Goal: Check status: Check status

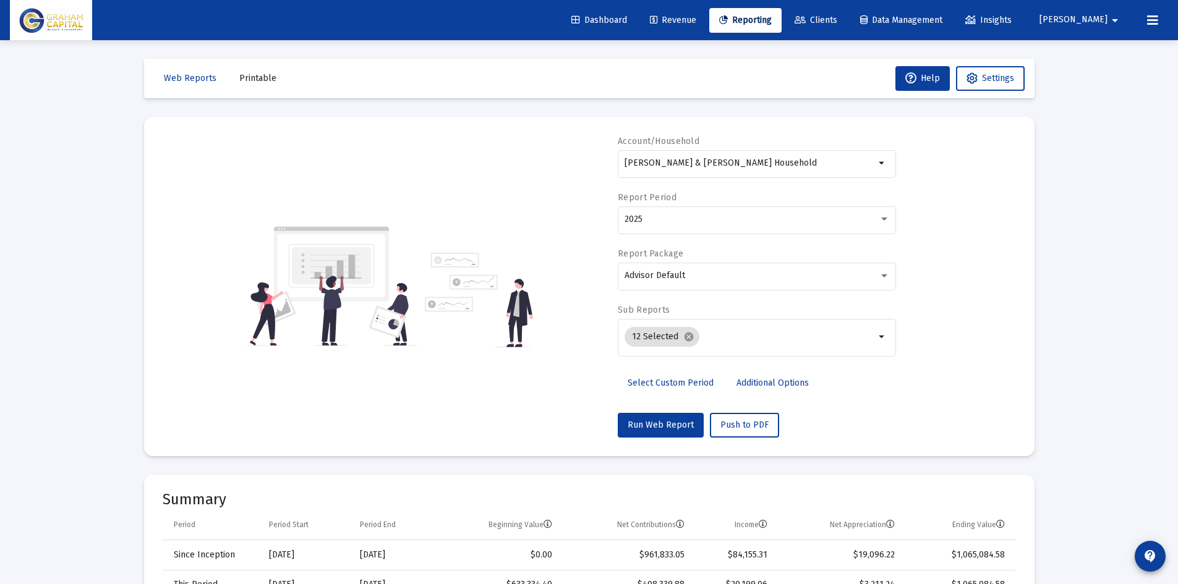
select select "View all"
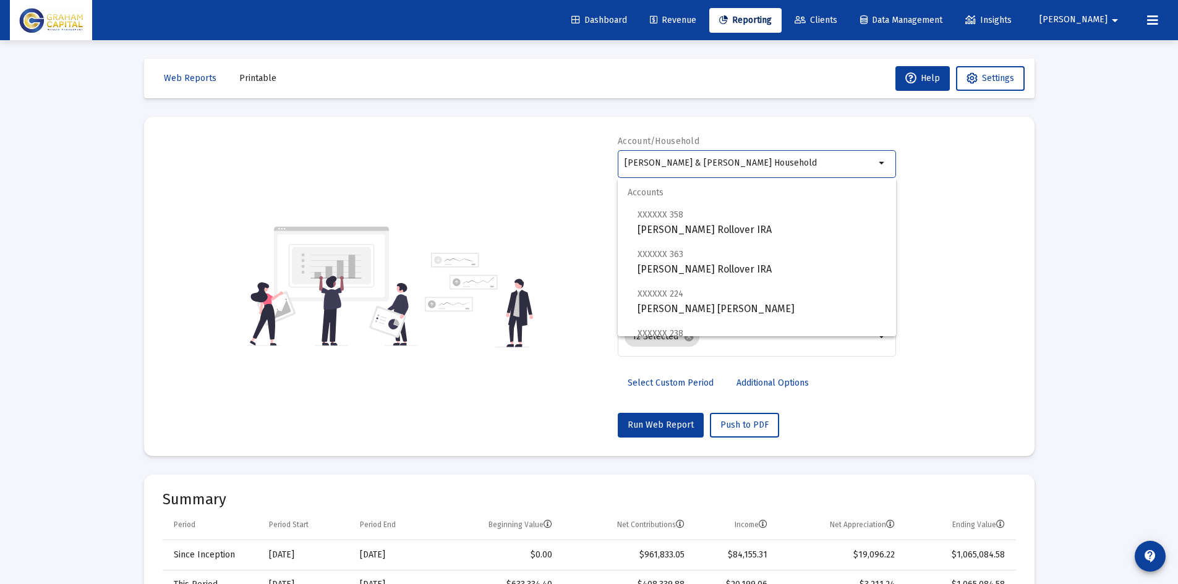
drag, startPoint x: 762, startPoint y: 165, endPoint x: 524, endPoint y: 173, distance: 238.2
click at [524, 173] on div "Account/Household [PERSON_NAME] & [PERSON_NAME] Household arrow_drop_down Repor…" at bounding box center [589, 286] width 853 height 302
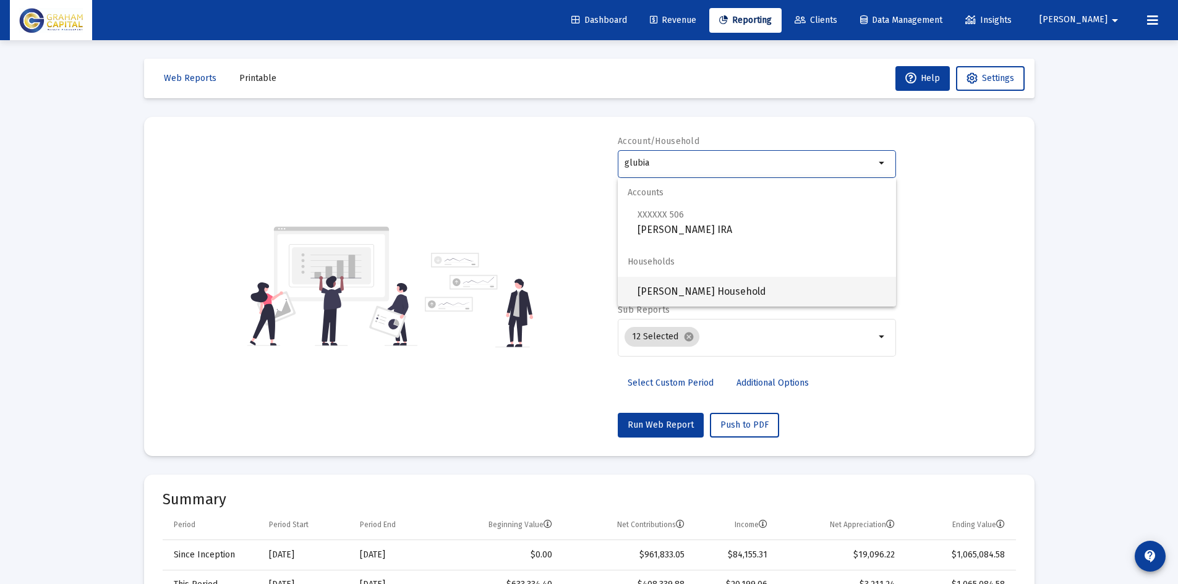
click at [662, 280] on span "[PERSON_NAME] Household" at bounding box center [762, 292] width 249 height 30
type input "[PERSON_NAME] Household"
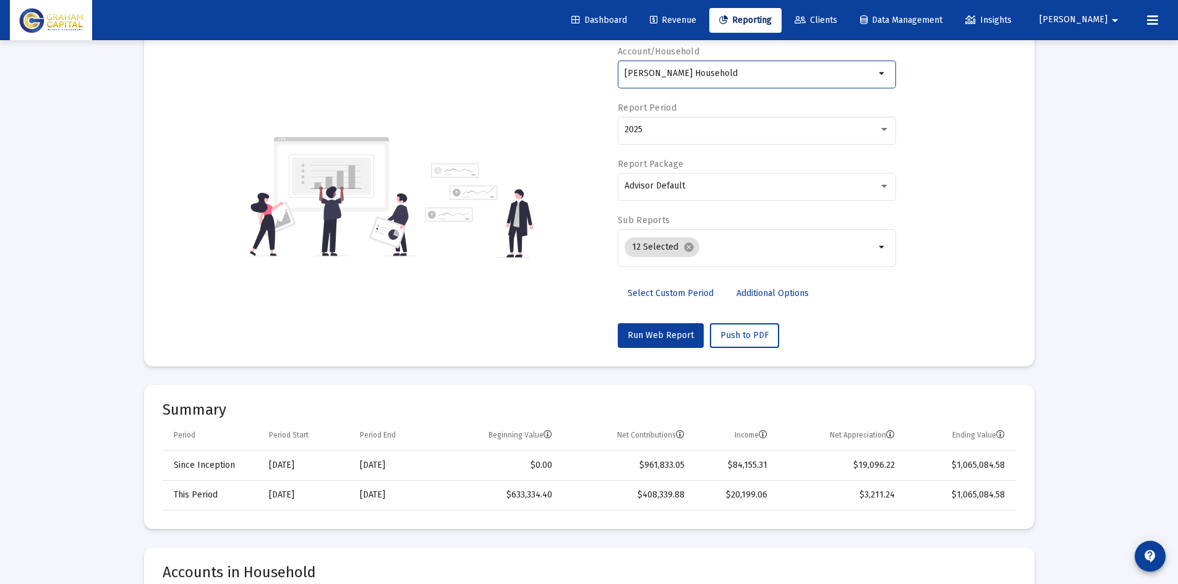
scroll to position [96, 0]
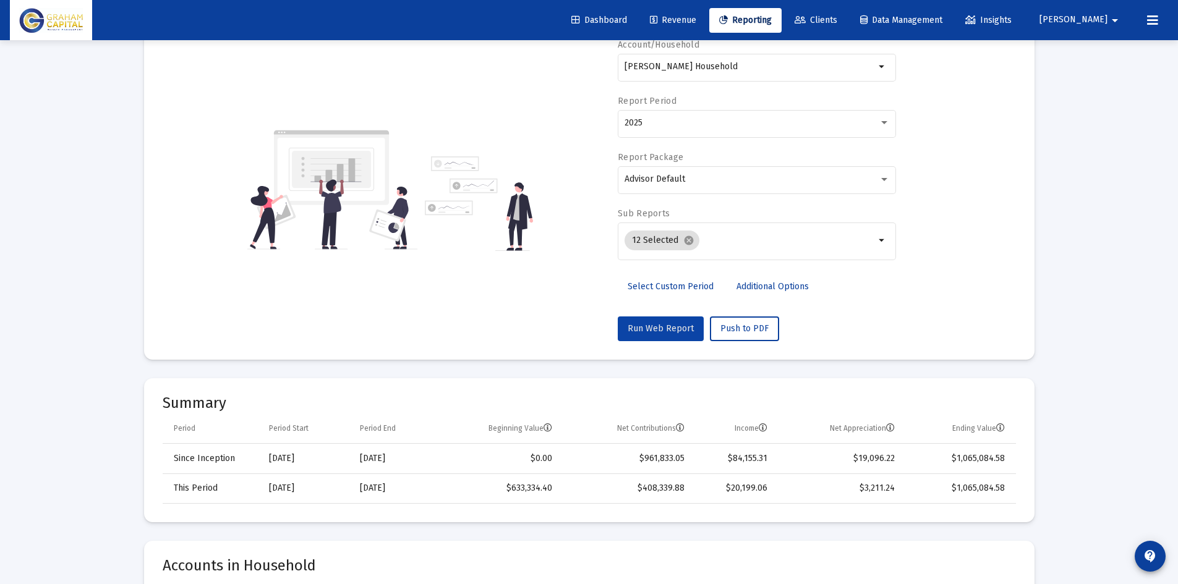
click at [675, 327] on span "Run Web Report" at bounding box center [661, 328] width 66 height 11
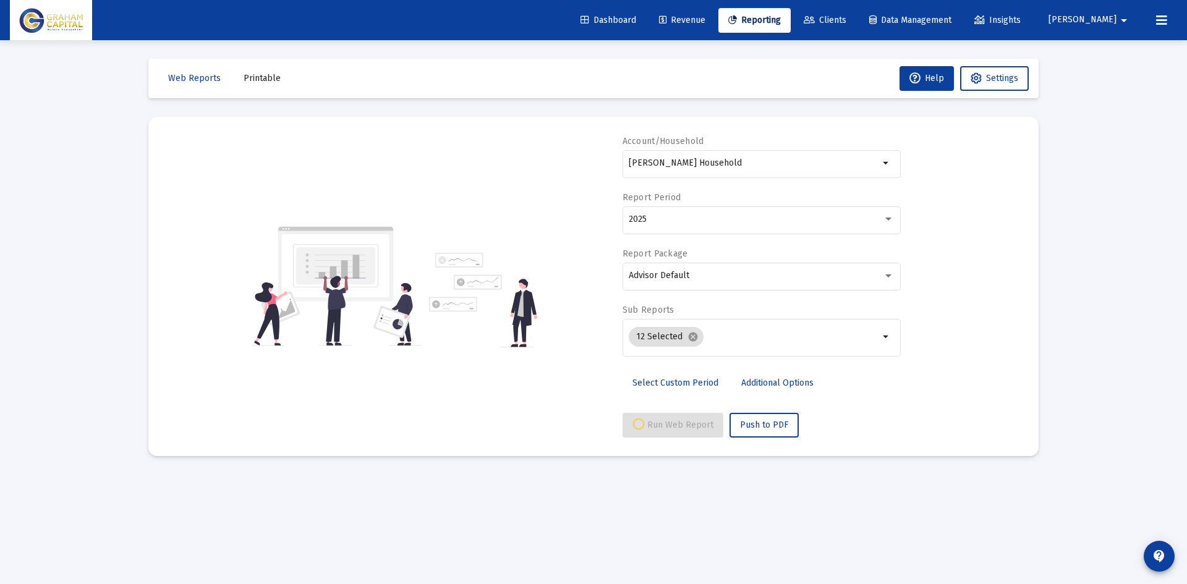
select select "View all"
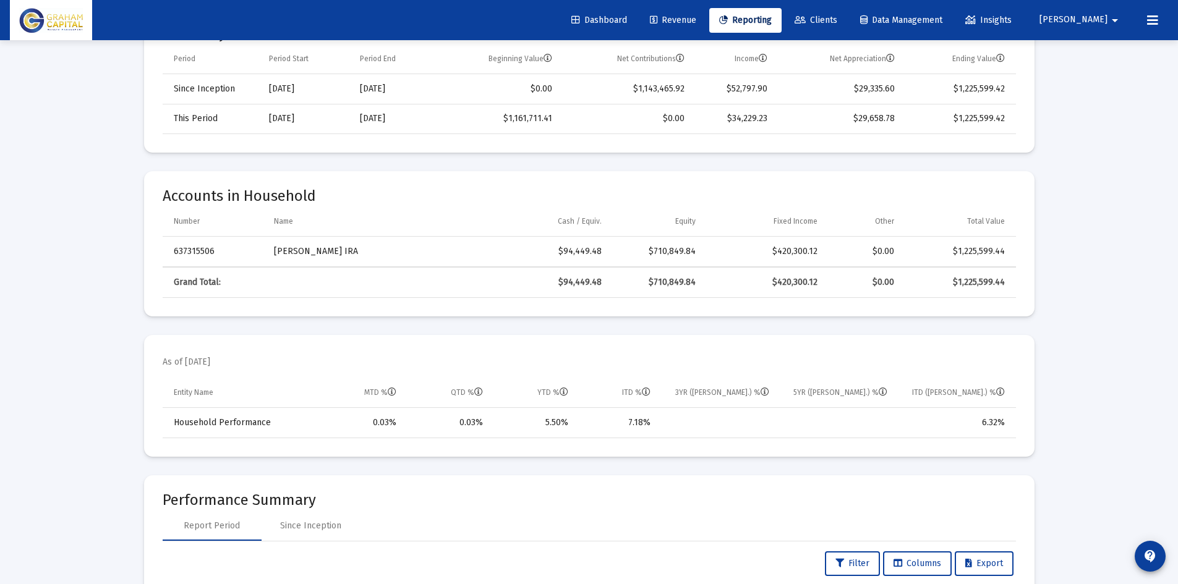
scroll to position [462, 0]
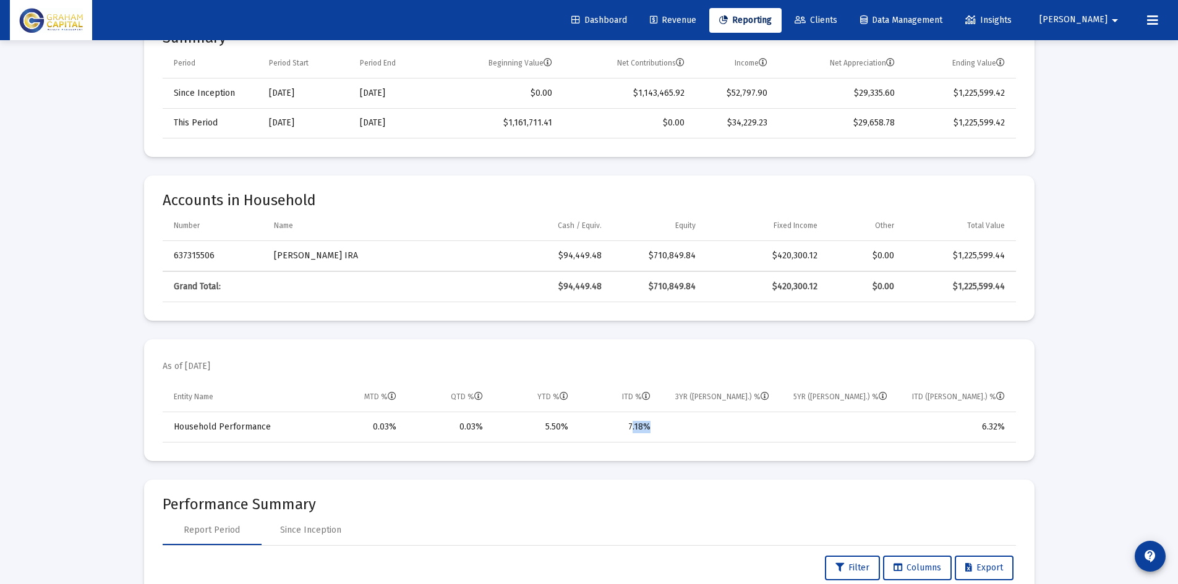
drag, startPoint x: 604, startPoint y: 427, endPoint x: 684, endPoint y: 427, distance: 79.8
click at [684, 427] on tr "Household Performance 0.03% 0.03% 5.50% 7.18% 6.32%" at bounding box center [589, 427] width 853 height 30
click at [684, 427] on td "Data grid" at bounding box center [718, 427] width 118 height 30
drag, startPoint x: 682, startPoint y: 425, endPoint x: 618, endPoint y: 420, distance: 63.9
click at [618, 420] on tr "Household Performance 0.03% 0.03% 5.50% 7.18% 6.32%" at bounding box center [589, 427] width 853 height 30
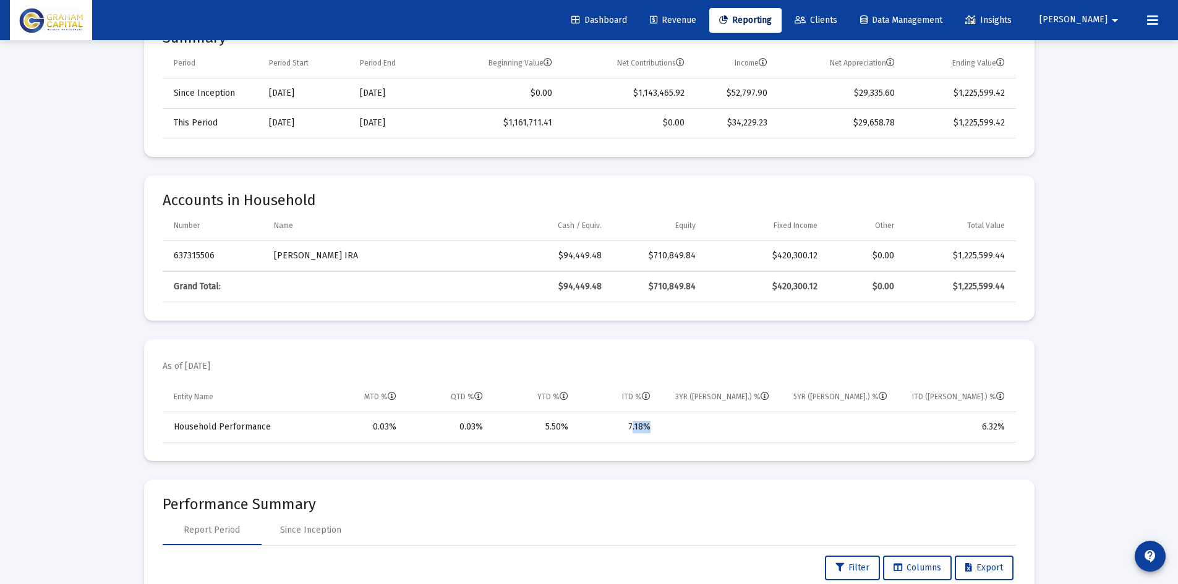
drag, startPoint x: 618, startPoint y: 420, endPoint x: 745, endPoint y: 434, distance: 127.0
click at [745, 434] on tr "Household Performance 0.03% 0.03% 5.50% 7.18% 6.32%" at bounding box center [589, 427] width 853 height 30
click at [745, 434] on td "Data grid" at bounding box center [718, 427] width 118 height 30
drag, startPoint x: 677, startPoint y: 435, endPoint x: 604, endPoint y: 431, distance: 73.7
click at [604, 431] on tr "Household Performance 0.03% 0.03% 5.50% 7.18% 6.32%" at bounding box center [589, 427] width 853 height 30
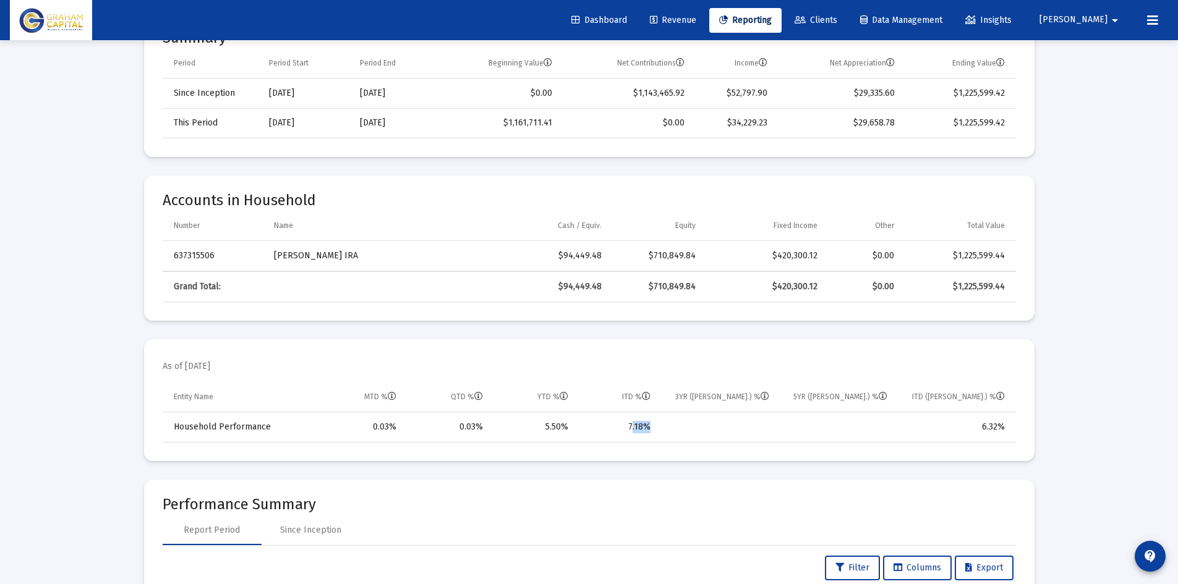
drag, startPoint x: 604, startPoint y: 431, endPoint x: 706, endPoint y: 429, distance: 102.7
click at [706, 429] on tr "Household Performance 0.03% 0.03% 5.50% 7.18% 6.32%" at bounding box center [589, 427] width 853 height 30
click at [706, 429] on td "Data grid" at bounding box center [718, 427] width 118 height 30
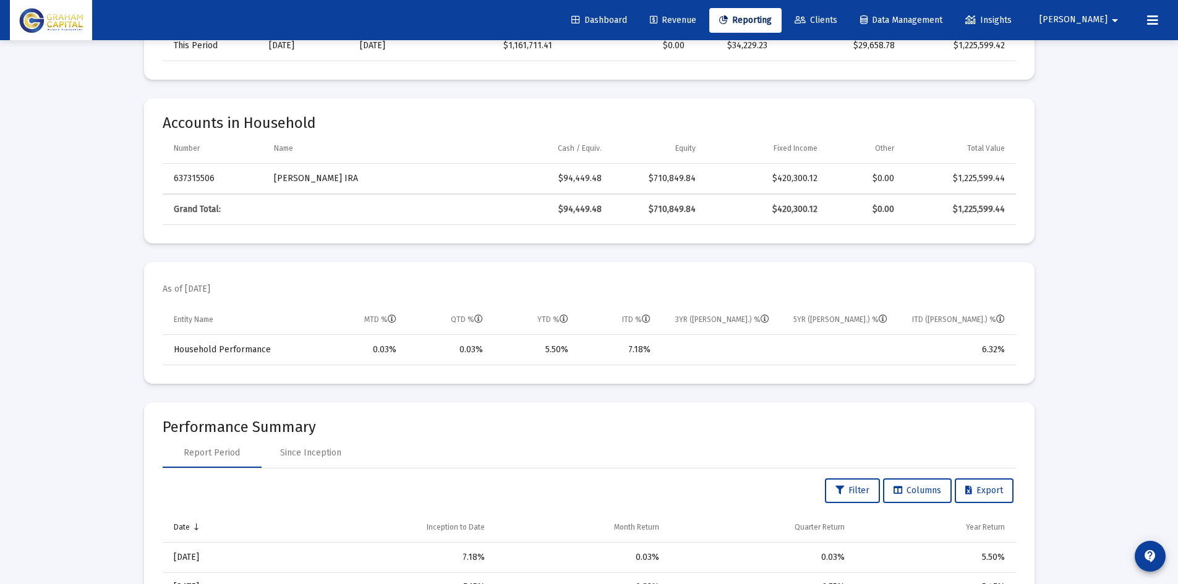
scroll to position [599, 0]
